Goal: Check status: Check status

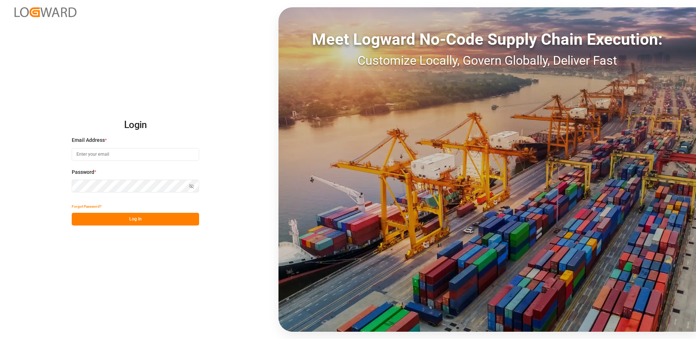
click at [125, 160] on input at bounding box center [135, 154] width 127 height 13
type input "[PERSON_NAME][EMAIL_ADDRESS][PERSON_NAME][DOMAIN_NAME]"
click at [121, 216] on button "Log In" at bounding box center [135, 219] width 127 height 13
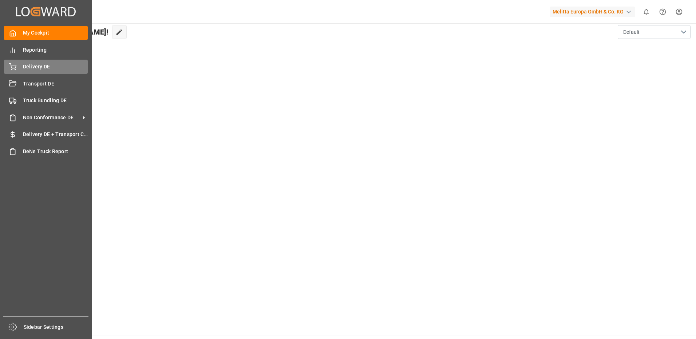
click at [21, 65] on div "Delivery DE Delivery DE" at bounding box center [46, 67] width 84 height 14
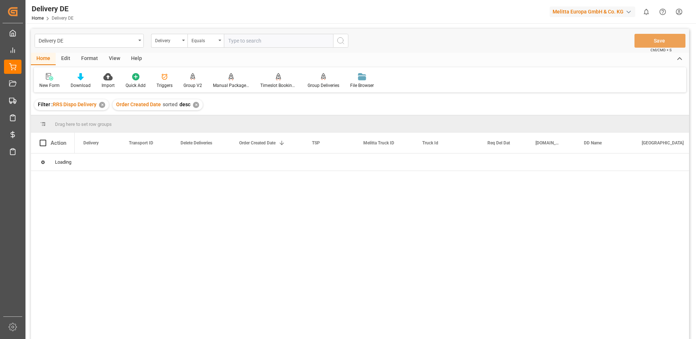
click at [248, 40] on input "text" at bounding box center [278, 41] width 109 height 14
type input "0"
type input "92549678"
click at [102, 160] on div "92549678" at bounding box center [98, 162] width 46 height 17
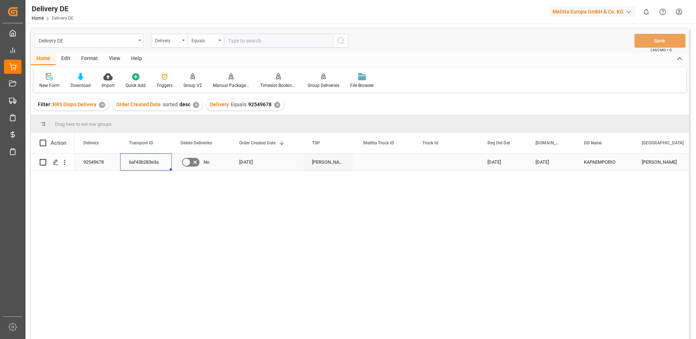
click at [142, 162] on div "6af43b283e3a" at bounding box center [146, 162] width 52 height 17
click at [274, 103] on div "✕" at bounding box center [277, 105] width 6 height 6
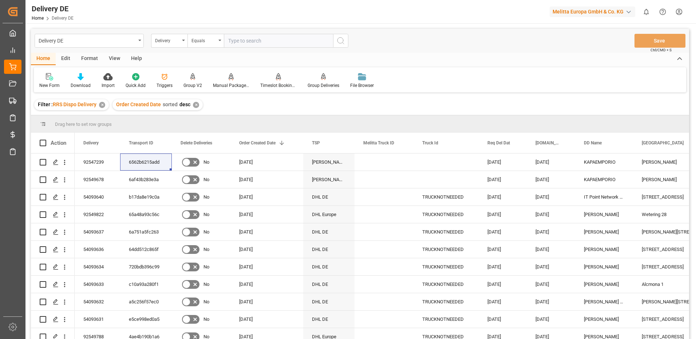
click at [245, 39] on input "text" at bounding box center [278, 41] width 109 height 14
type input "92547239"
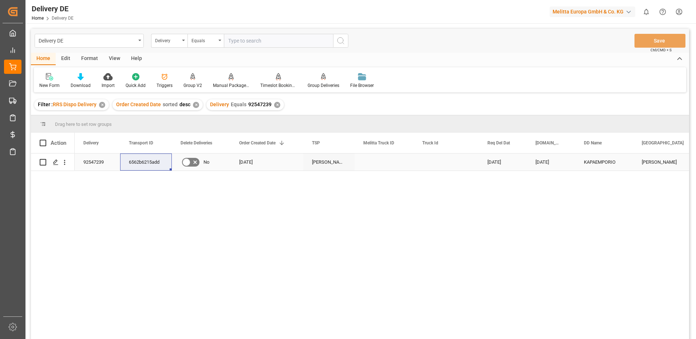
click at [97, 160] on div "92547239" at bounding box center [98, 162] width 46 height 17
click at [141, 161] on div "6562b6215add" at bounding box center [146, 162] width 52 height 17
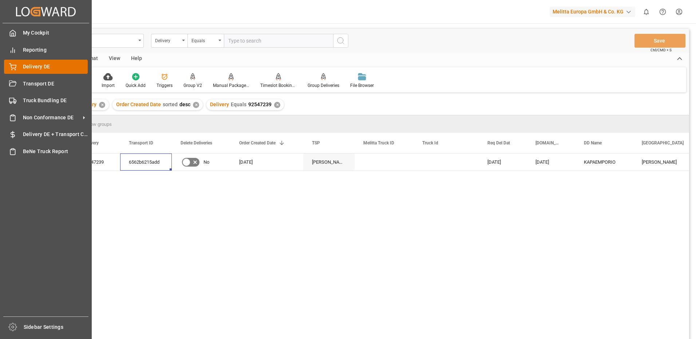
click at [34, 66] on span "Delivery DE" at bounding box center [55, 67] width 65 height 8
